Goal: Consume media (video, audio): Consume media (video, audio)

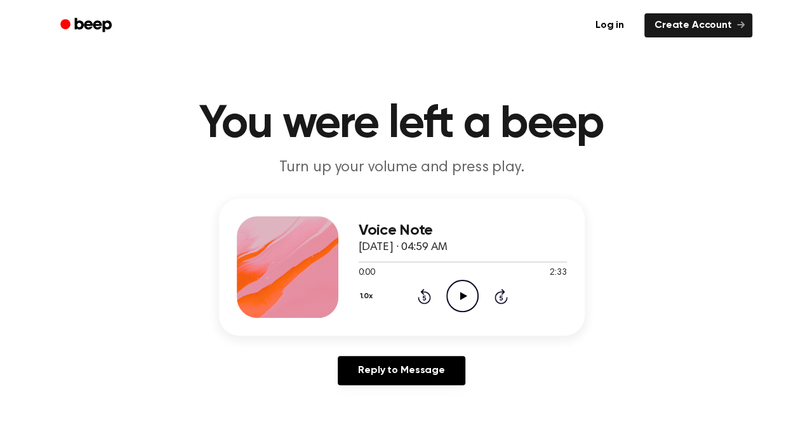
click at [471, 293] on icon "Play Audio" at bounding box center [462, 296] width 32 height 32
click at [471, 293] on icon "Pause Audio" at bounding box center [462, 296] width 32 height 32
click at [471, 293] on icon "Play Audio" at bounding box center [462, 296] width 32 height 32
click at [422, 297] on icon "Rewind 5 seconds" at bounding box center [424, 296] width 14 height 17
click at [464, 297] on icon at bounding box center [463, 296] width 6 height 8
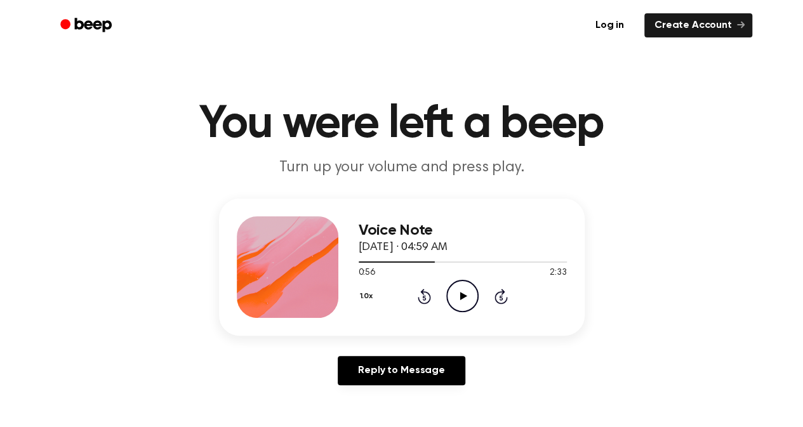
click at [464, 297] on icon at bounding box center [463, 296] width 7 height 8
click at [456, 294] on icon "Pause Audio" at bounding box center [462, 296] width 32 height 32
click at [456, 294] on icon "Play Audio" at bounding box center [462, 296] width 32 height 32
click at [464, 293] on icon "Play Audio" at bounding box center [462, 296] width 32 height 32
click at [464, 293] on icon at bounding box center [463, 296] width 6 height 8
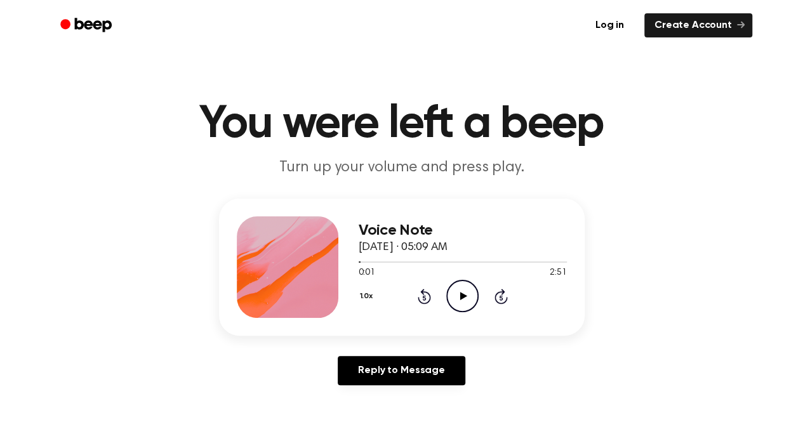
click at [452, 298] on icon "Play Audio" at bounding box center [462, 296] width 32 height 32
click at [455, 289] on icon "Pause Audio" at bounding box center [462, 296] width 32 height 32
click at [453, 302] on icon "Play Audio" at bounding box center [462, 296] width 32 height 32
click at [453, 302] on icon "Pause Audio" at bounding box center [462, 296] width 32 height 32
click at [464, 295] on icon at bounding box center [463, 296] width 7 height 8
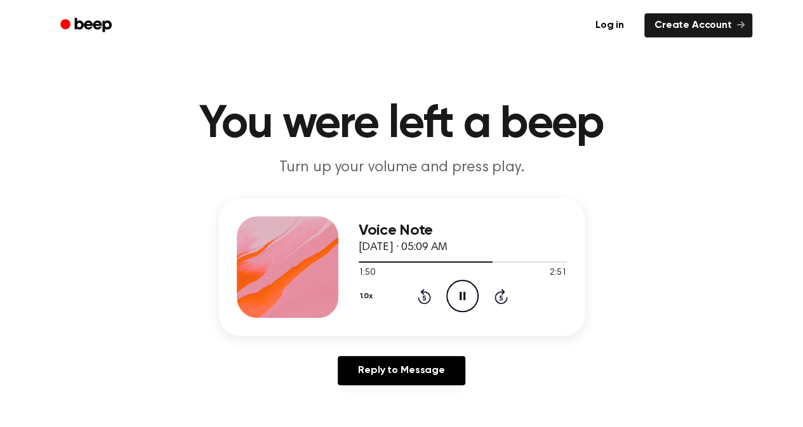
click at [464, 295] on icon at bounding box center [463, 296] width 6 height 8
click at [466, 303] on icon "Play Audio" at bounding box center [462, 296] width 32 height 32
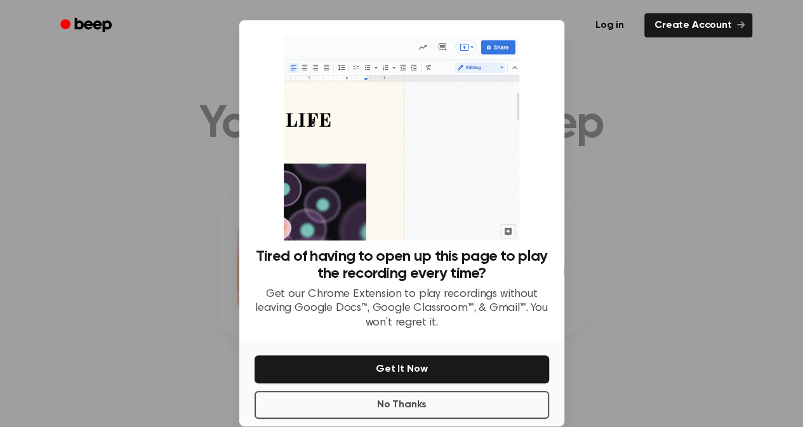
scroll to position [19, 0]
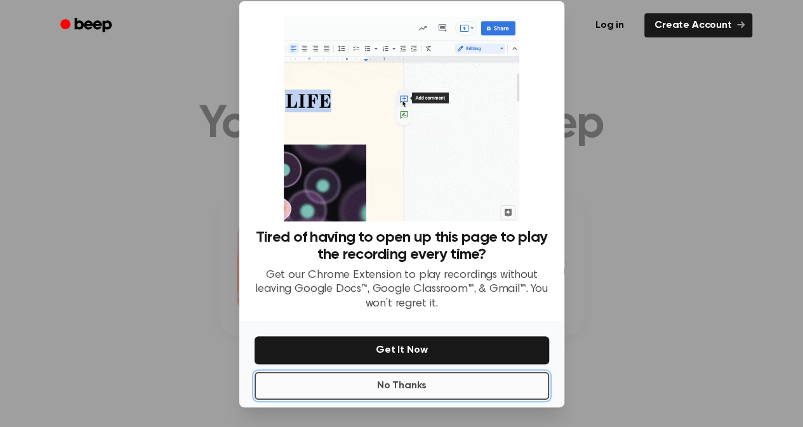
click at [472, 384] on button "No Thanks" at bounding box center [402, 386] width 295 height 28
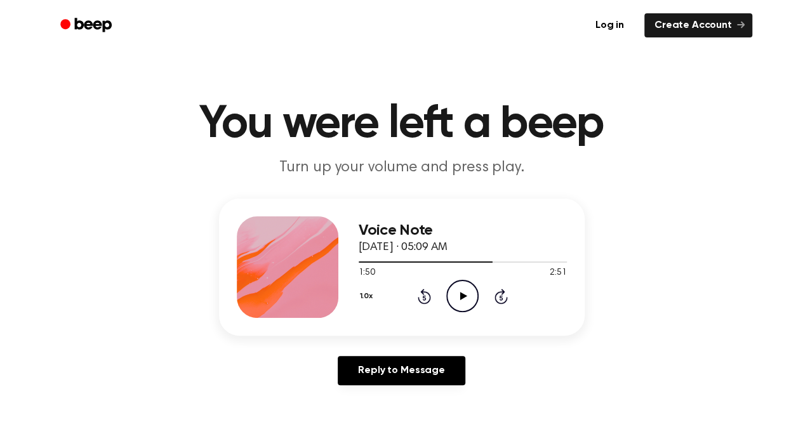
click at [463, 305] on icon "Play Audio" at bounding box center [462, 296] width 32 height 32
click at [426, 302] on icon at bounding box center [424, 296] width 13 height 15
click at [426, 298] on icon at bounding box center [424, 297] width 3 height 5
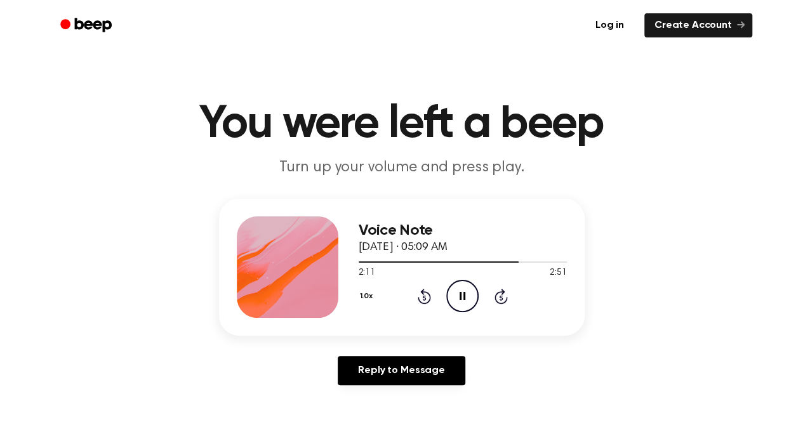
click at [429, 293] on icon at bounding box center [424, 296] width 13 height 15
click at [468, 299] on icon "Play Audio" at bounding box center [462, 296] width 32 height 32
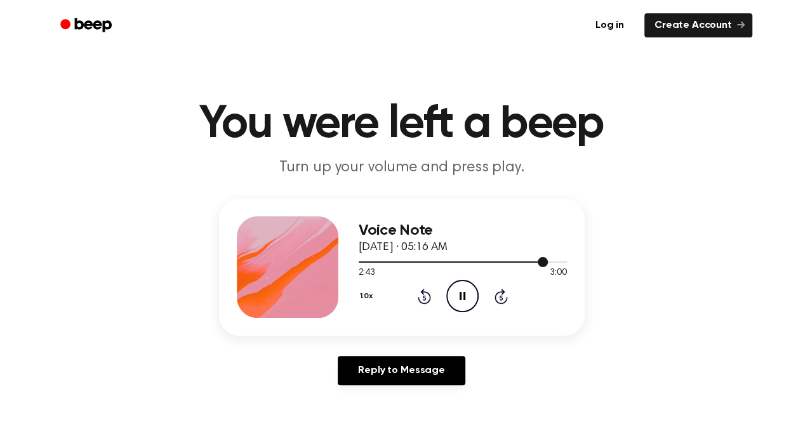
click at [483, 262] on div at bounding box center [453, 262] width 189 height 1
